Goal: Task Accomplishment & Management: Use online tool/utility

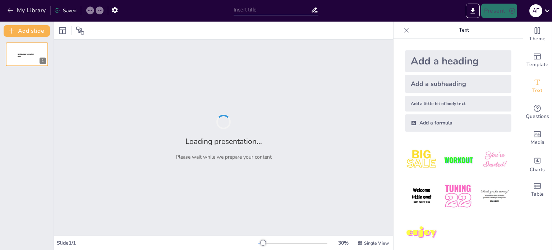
type input "Вплив [PERSON_NAME] на національний рух"
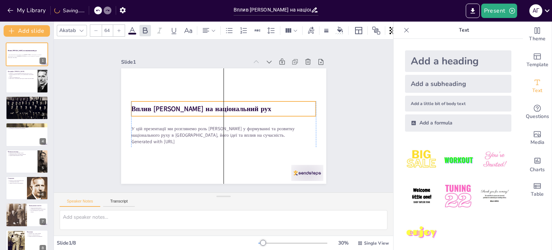
drag, startPoint x: 126, startPoint y: 110, endPoint x: 124, endPoint y: 105, distance: 5.8
click at [124, 105] on div "Вплив [PERSON_NAME] на національний рух У цій презентації ми розглянемо роль [P…" at bounding box center [188, 84] width 137 height 152
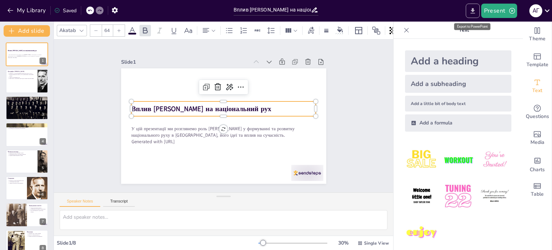
click at [471, 11] on icon "Export to PowerPoint" at bounding box center [473, 11] width 8 height 8
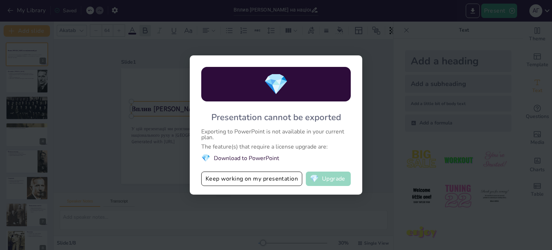
click at [325, 182] on button "💎 Upgrade" at bounding box center [328, 178] width 45 height 14
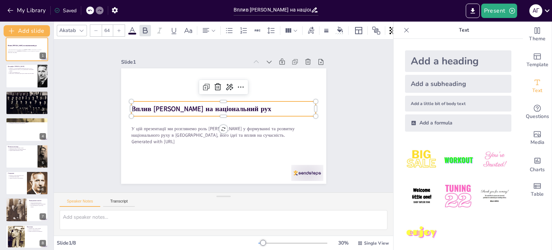
scroll to position [9, 0]
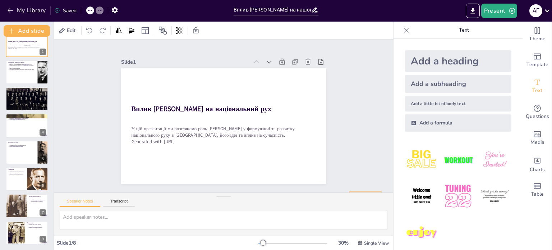
drag, startPoint x: 309, startPoint y: 167, endPoint x: 371, endPoint y: 194, distance: 67.0
click at [24, 77] on div at bounding box center [26, 72] width 43 height 24
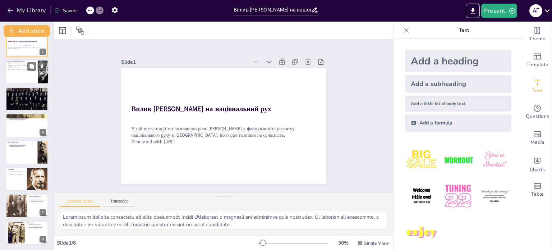
scroll to position [0, 0]
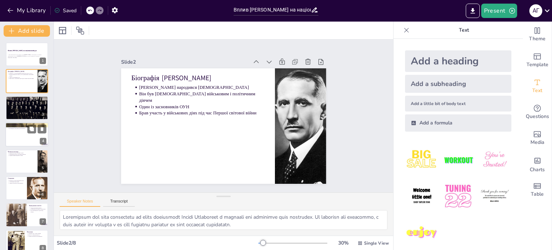
click at [20, 132] on div at bounding box center [26, 134] width 43 height 24
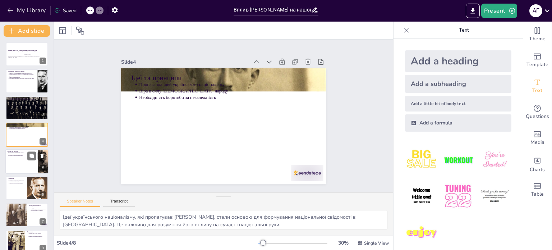
click at [23, 164] on div at bounding box center [26, 161] width 43 height 24
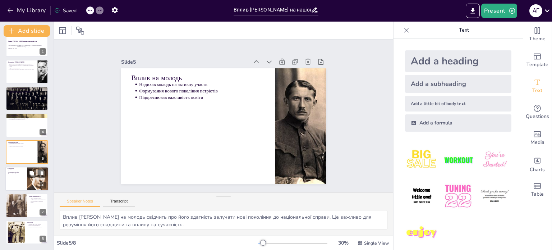
click at [17, 187] on div at bounding box center [26, 178] width 43 height 24
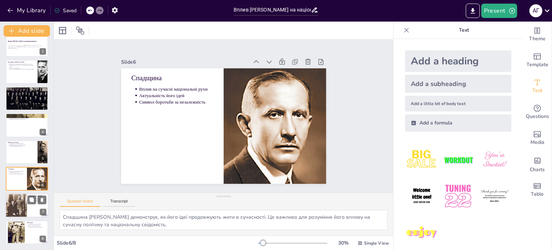
click at [18, 202] on div at bounding box center [16, 205] width 22 height 27
type textarea "Вшанування пам'яті [PERSON_NAME] демонструє, як важливо зберігати історію та сп…"
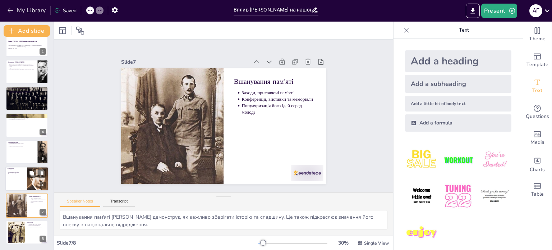
scroll to position [9, 0]
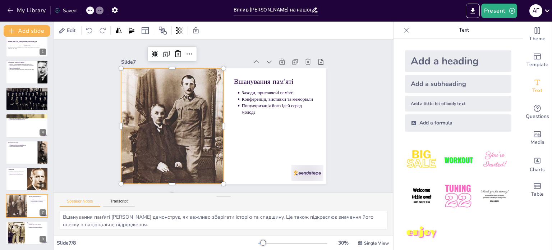
click at [139, 127] on div at bounding box center [175, 136] width 127 height 147
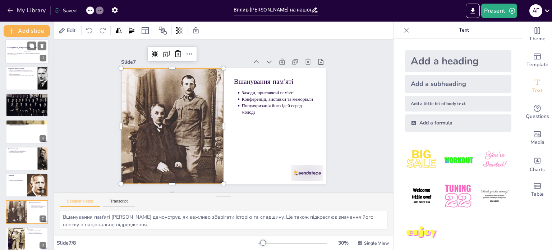
scroll to position [0, 0]
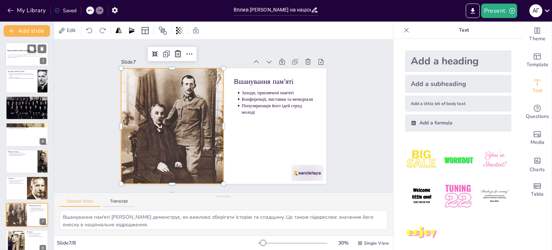
click at [15, 56] on p "У цій презентації ми розглянемо роль [PERSON_NAME] у формуванні та розвитку нац…" at bounding box center [27, 55] width 39 height 3
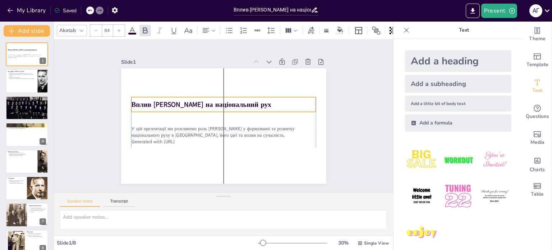
drag, startPoint x: 127, startPoint y: 104, endPoint x: 127, endPoint y: 99, distance: 4.3
click at [171, 99] on strong "Вплив [PERSON_NAME] на національний рух" at bounding box center [203, 132] width 65 height 132
click at [241, 84] on icon at bounding box center [244, 85] width 6 height 2
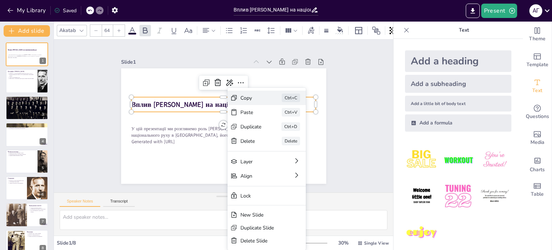
click at [269, 61] on div "Copy" at bounding box center [276, 50] width 15 height 22
